Goal: Information Seeking & Learning: Check status

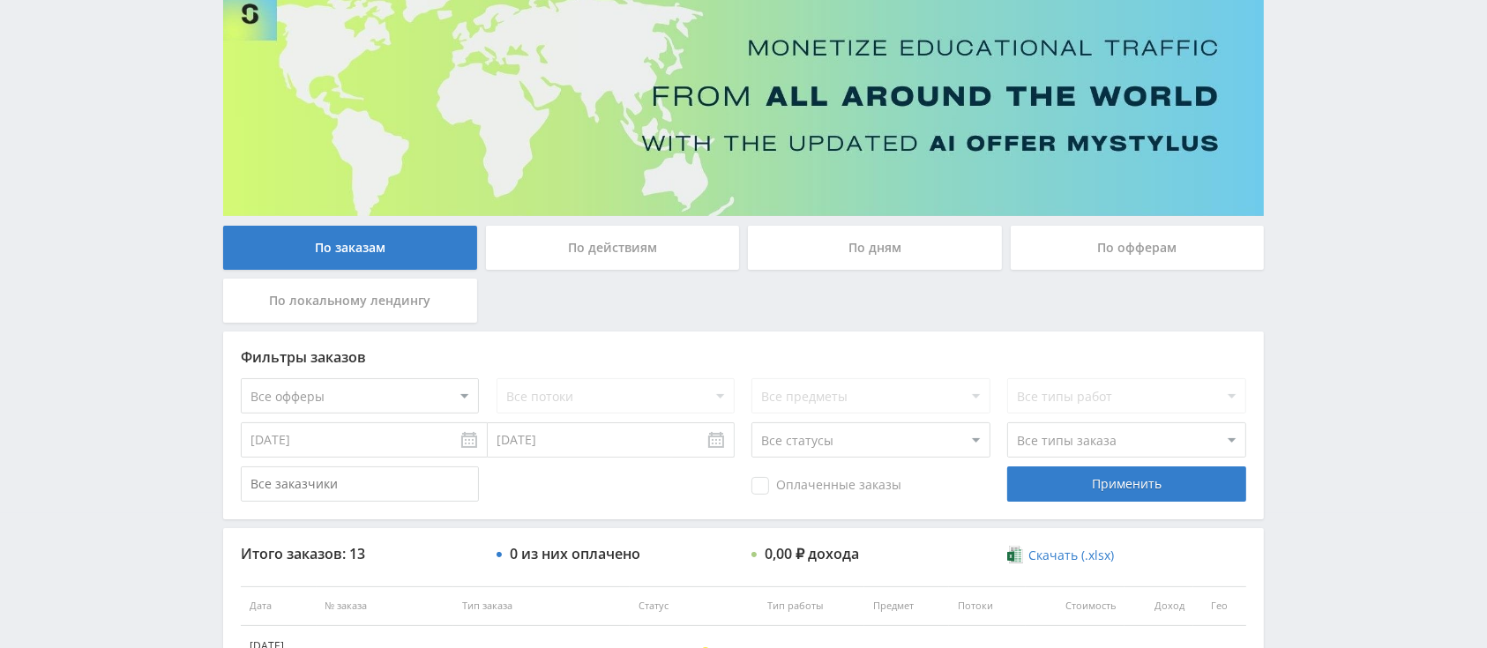
scroll to position [125, 0]
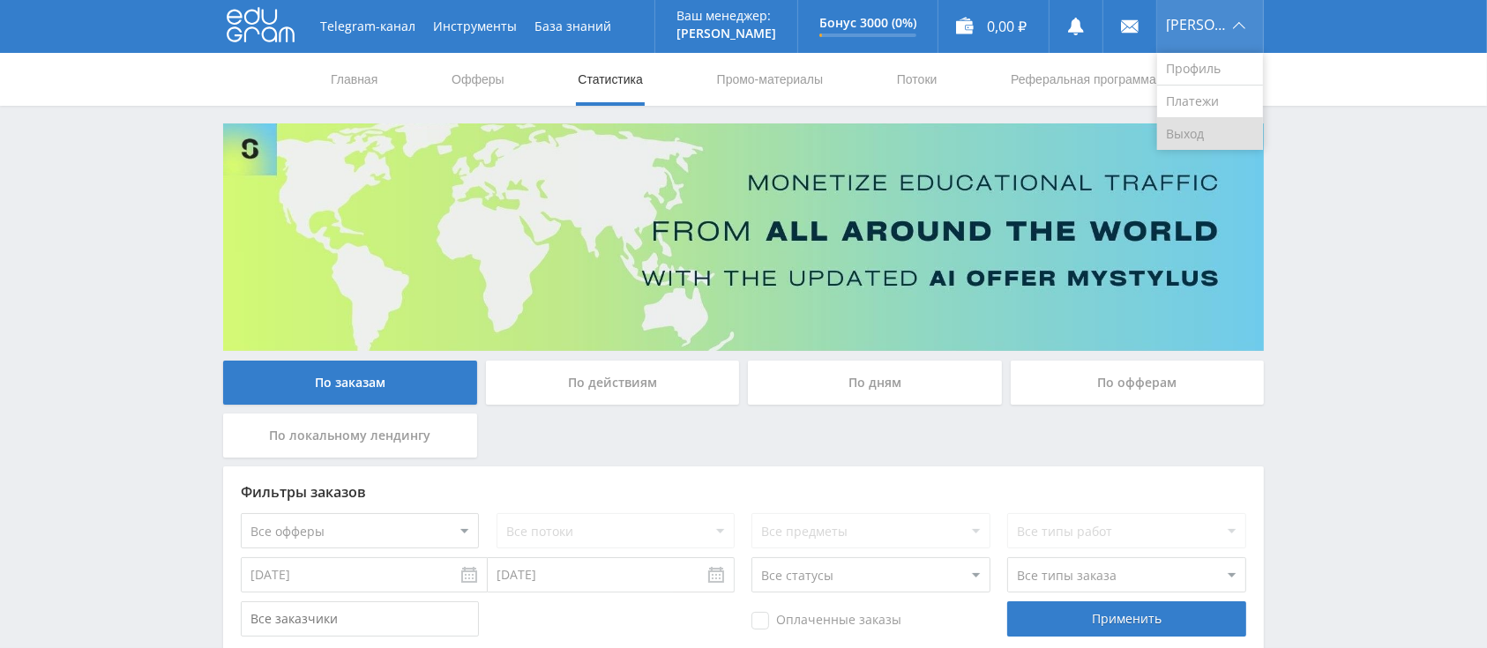
click at [1215, 123] on link "Выход" at bounding box center [1210, 134] width 106 height 32
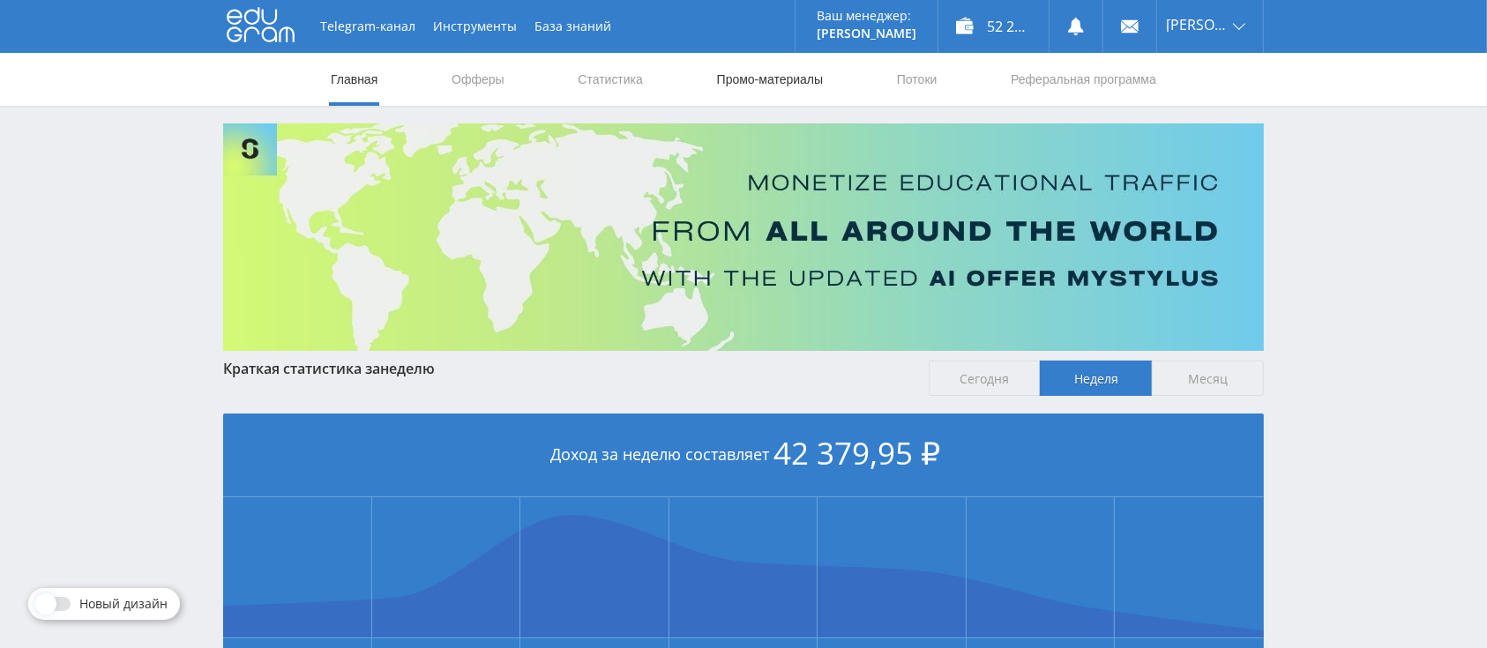
click at [733, 67] on link "Промо-материалы" at bounding box center [769, 79] width 109 height 53
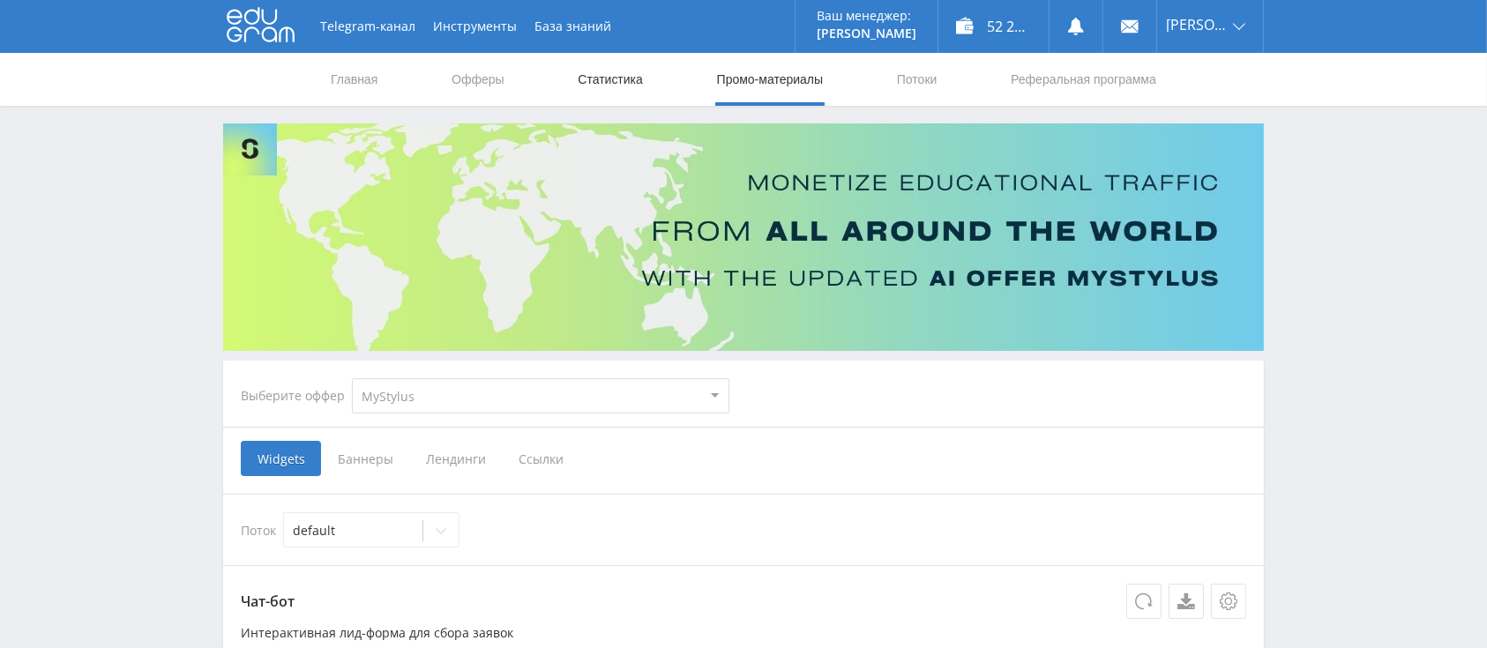
click at [608, 71] on link "Статистика" at bounding box center [610, 79] width 69 height 53
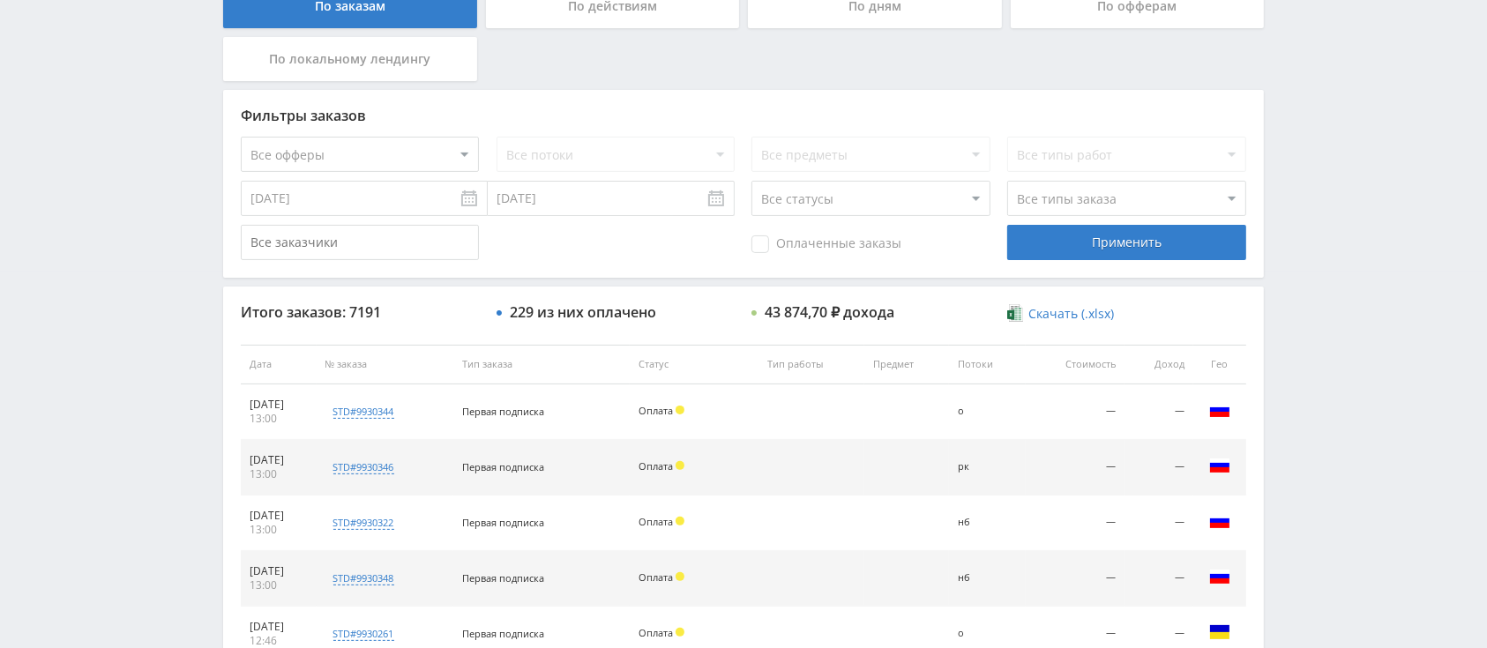
scroll to position [400, 0]
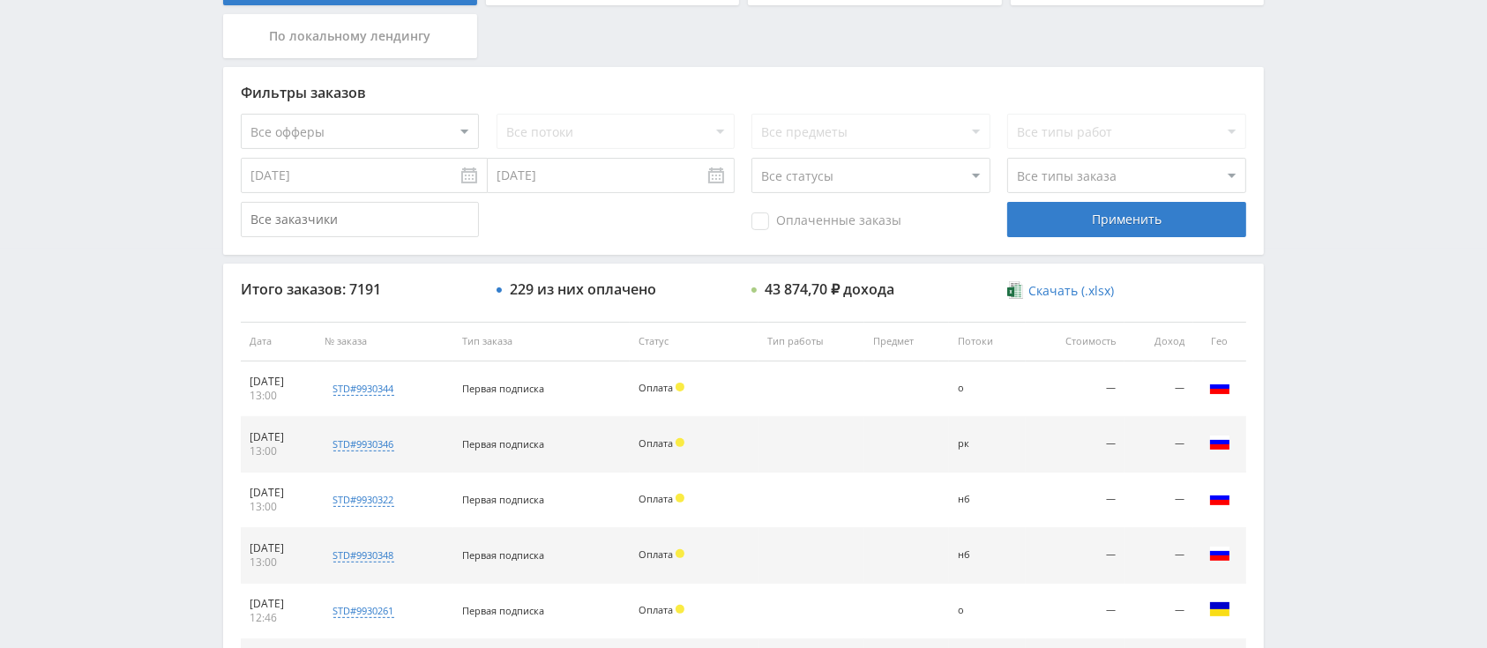
click at [415, 175] on input "[DATE]" at bounding box center [364, 175] width 247 height 35
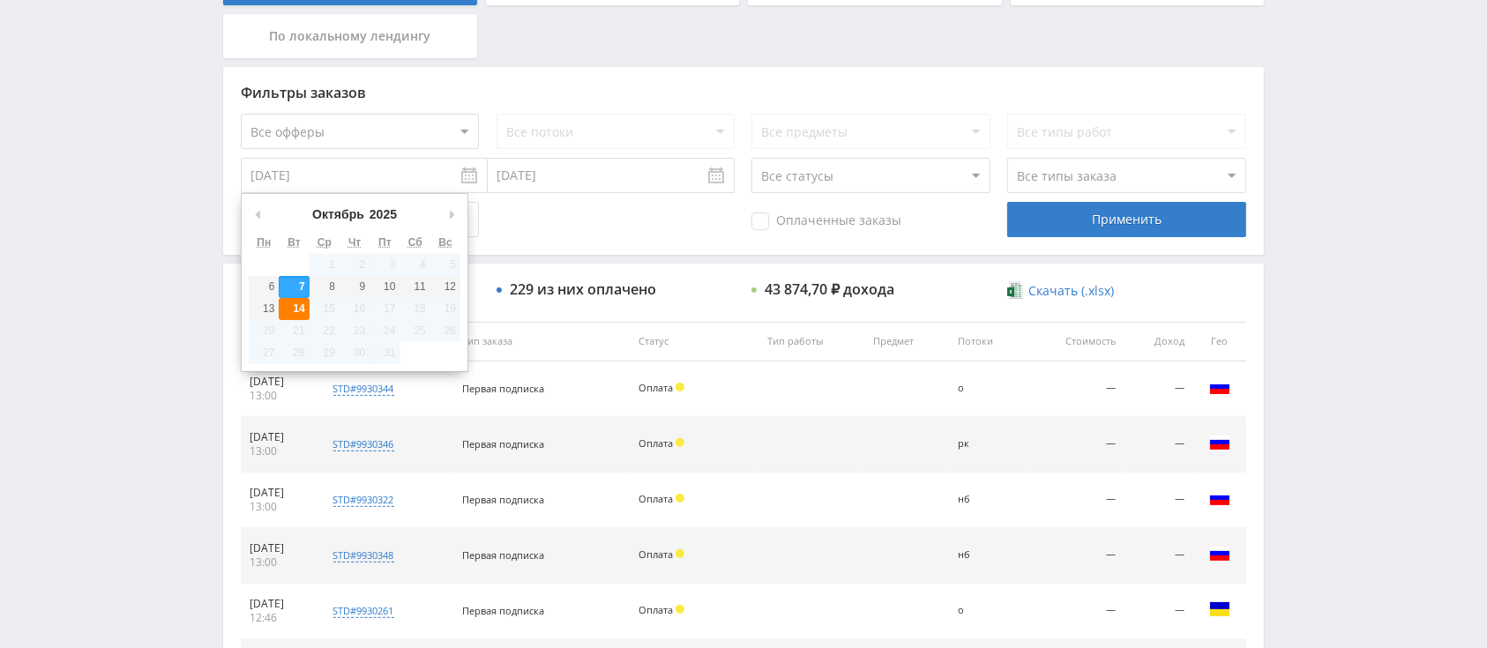
type input "[DATE]"
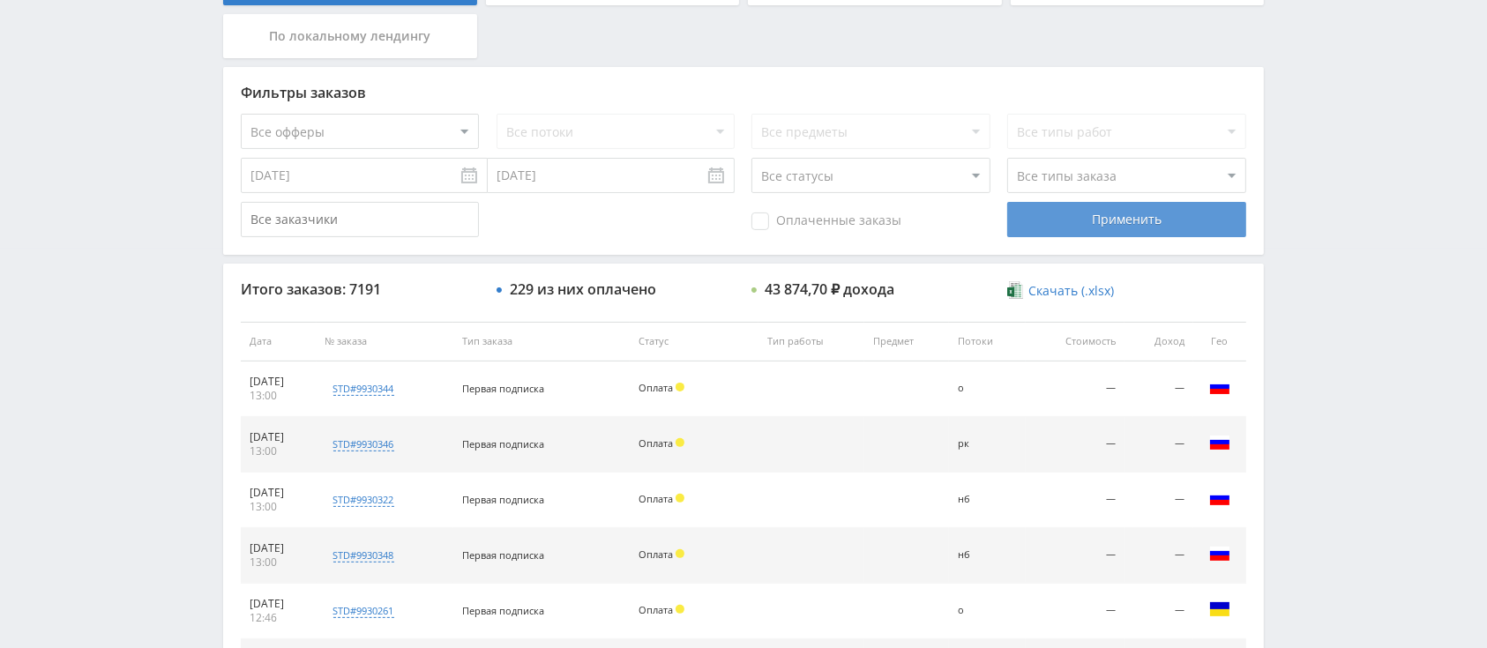
click at [1045, 221] on div "Применить" at bounding box center [1126, 219] width 238 height 35
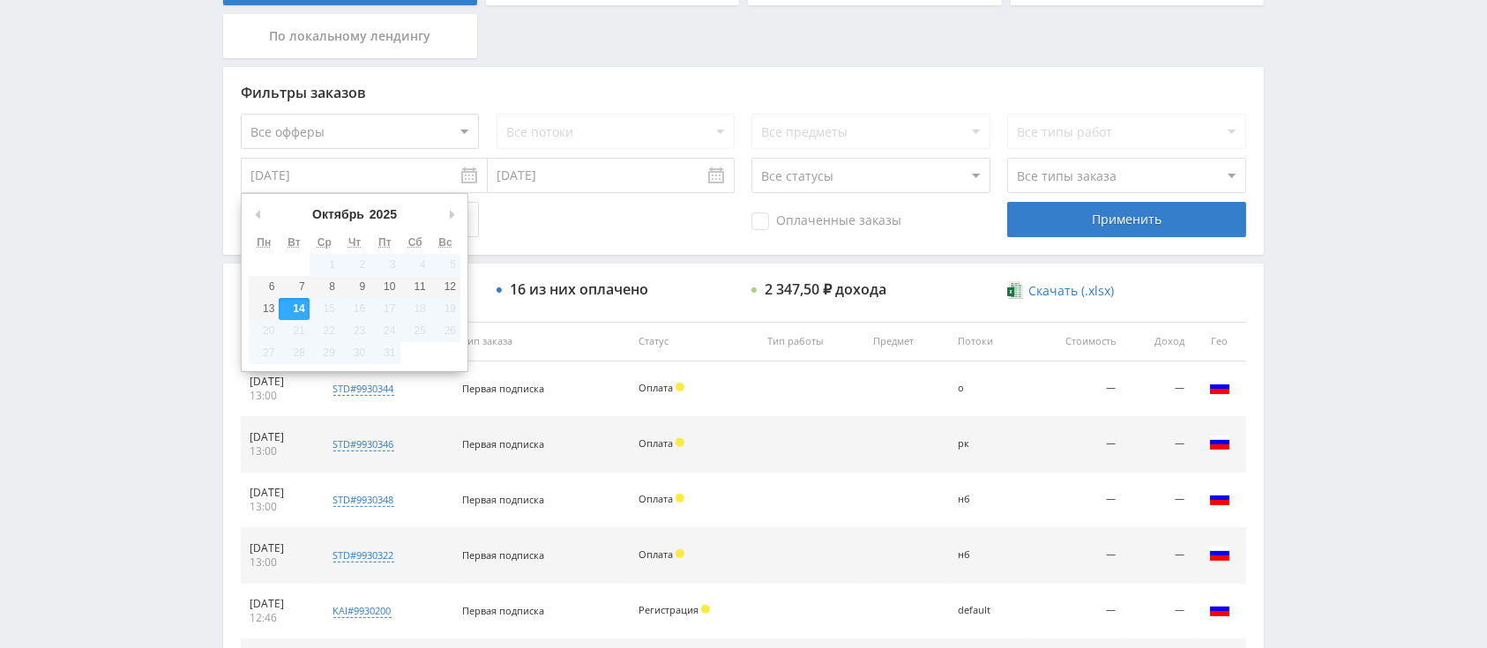
click at [357, 158] on input "[DATE]" at bounding box center [364, 175] width 247 height 35
click at [609, 248] on div "Фильтры заказов Все офферы MyStylus MyStylus - Revshare Кэмп Studybay Автор24 S…" at bounding box center [743, 161] width 1041 height 188
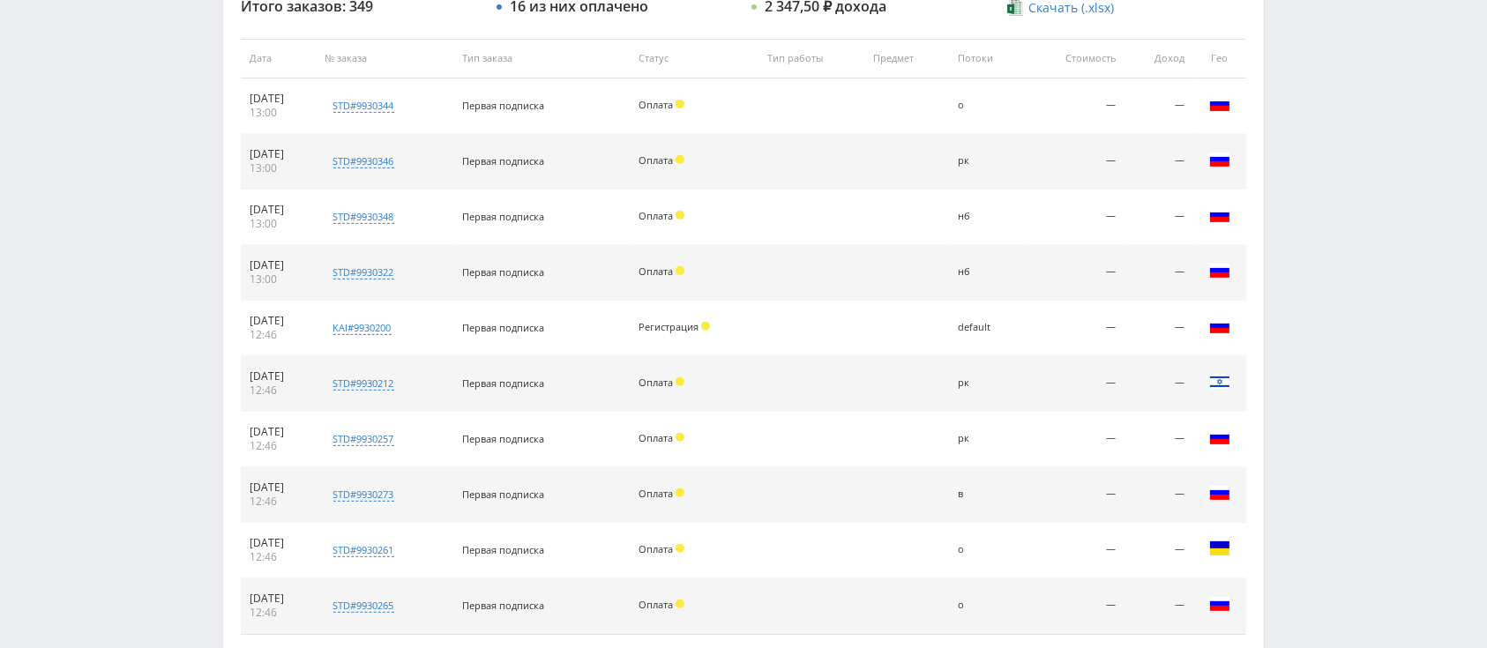
scroll to position [706, 0]
